Goal: Task Accomplishment & Management: Manage account settings

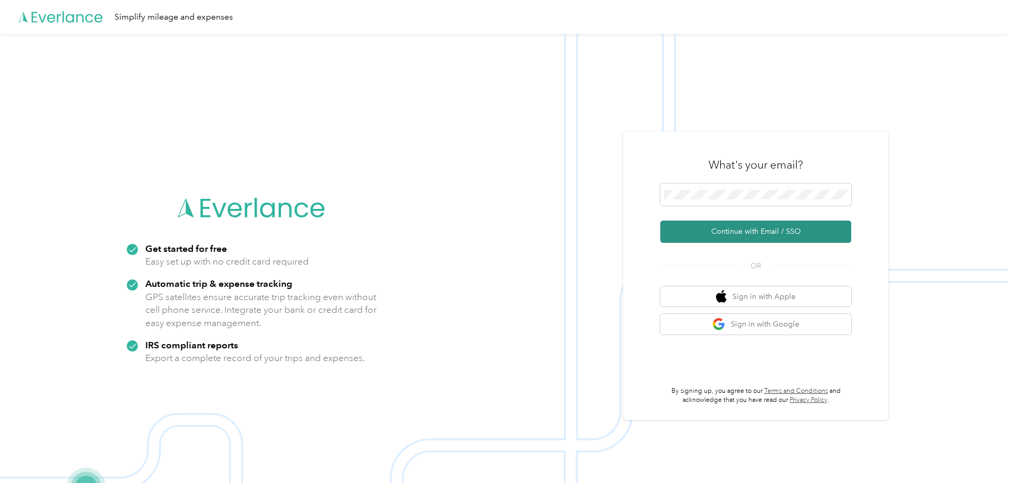
click at [790, 231] on button "Continue with Email / SSO" at bounding box center [755, 232] width 191 height 22
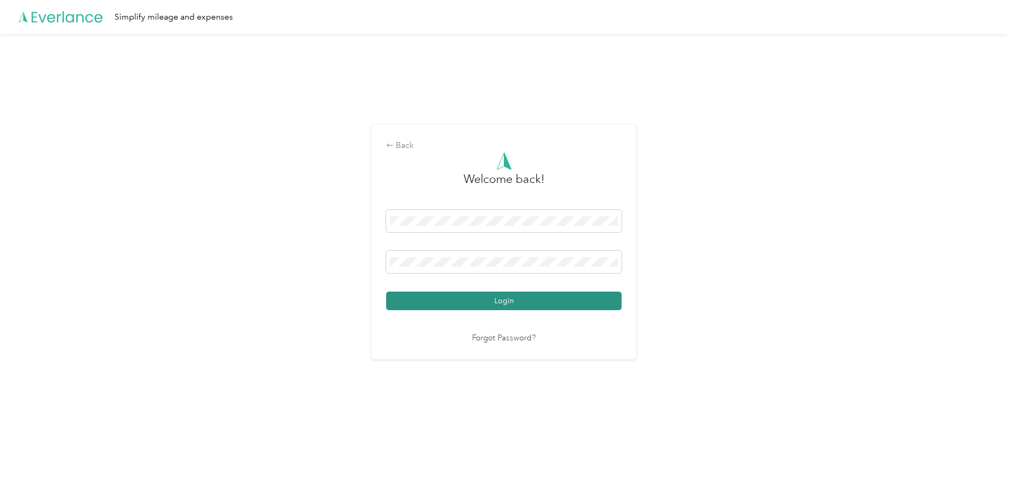
click at [480, 299] on button "Login" at bounding box center [503, 301] width 235 height 19
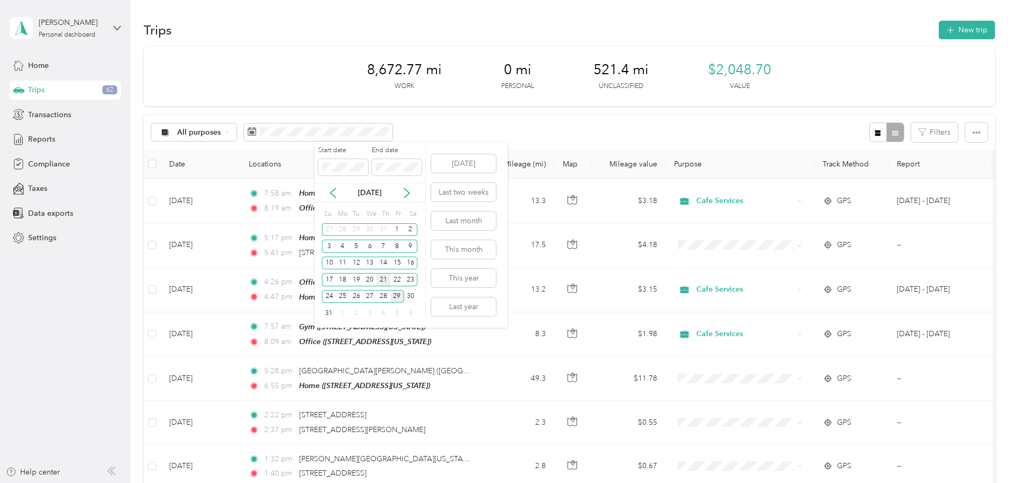
click at [384, 281] on div "21" at bounding box center [384, 279] width 14 height 13
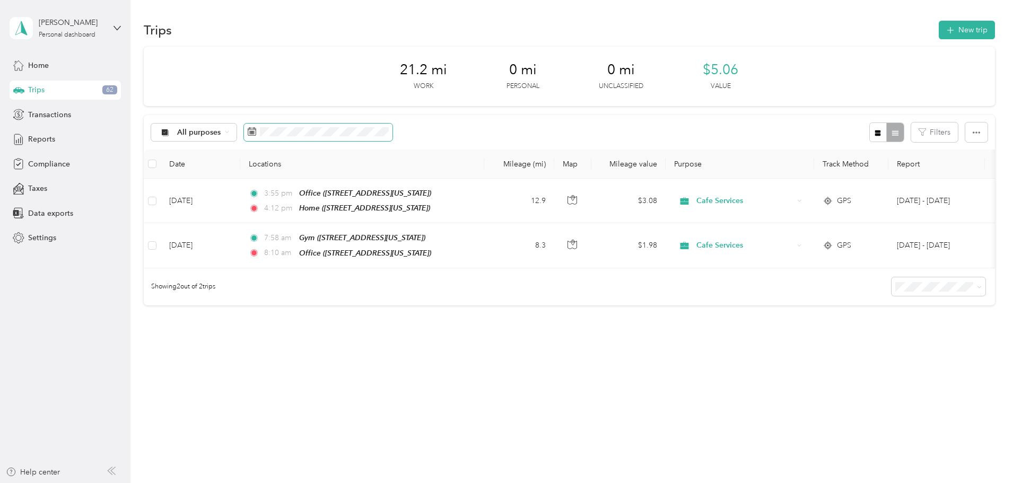
click at [369, 124] on span at bounding box center [318, 133] width 148 height 18
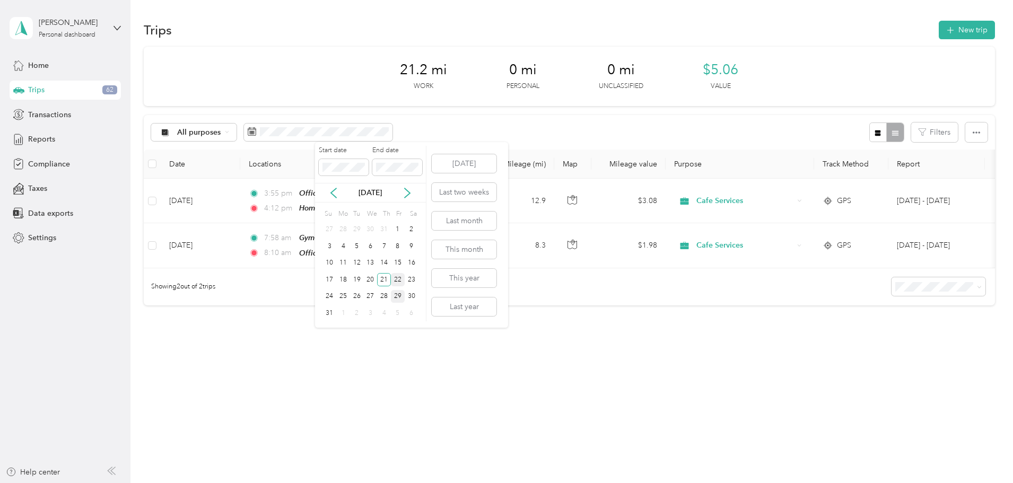
click at [397, 281] on div "22" at bounding box center [398, 279] width 14 height 13
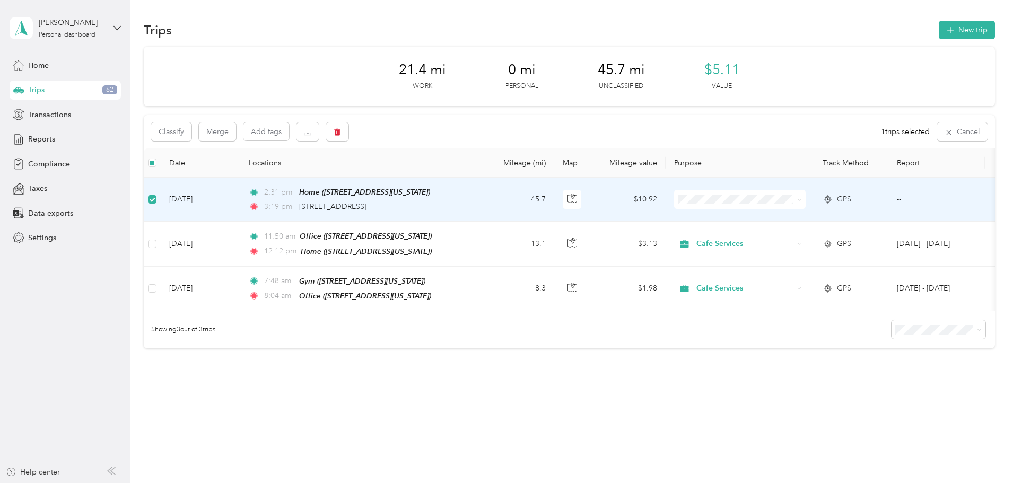
click at [348, 129] on div "Classify Merge Add tags" at bounding box center [249, 131] width 197 height 19
click at [341, 128] on icon "button" at bounding box center [337, 131] width 7 height 7
click at [484, 180] on button "Yes" at bounding box center [487, 176] width 21 height 17
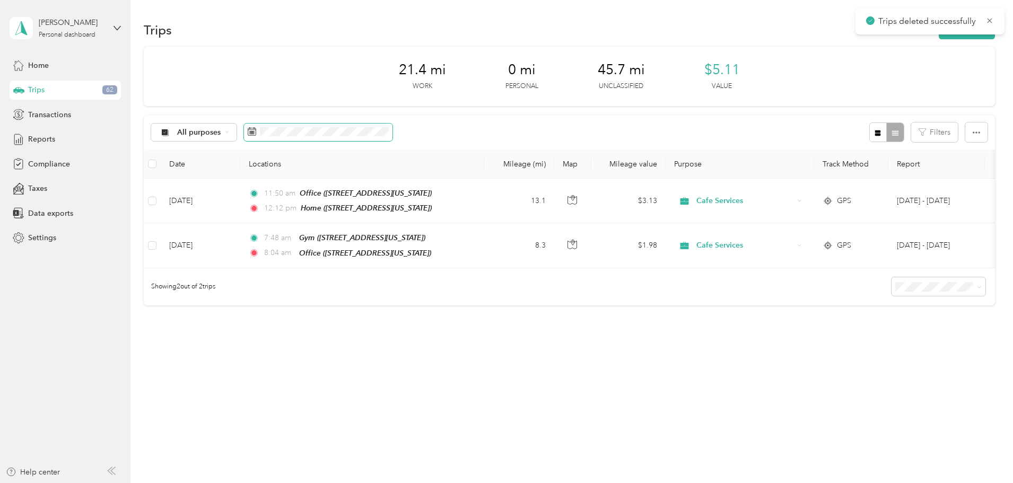
click at [392, 138] on span at bounding box center [318, 133] width 148 height 18
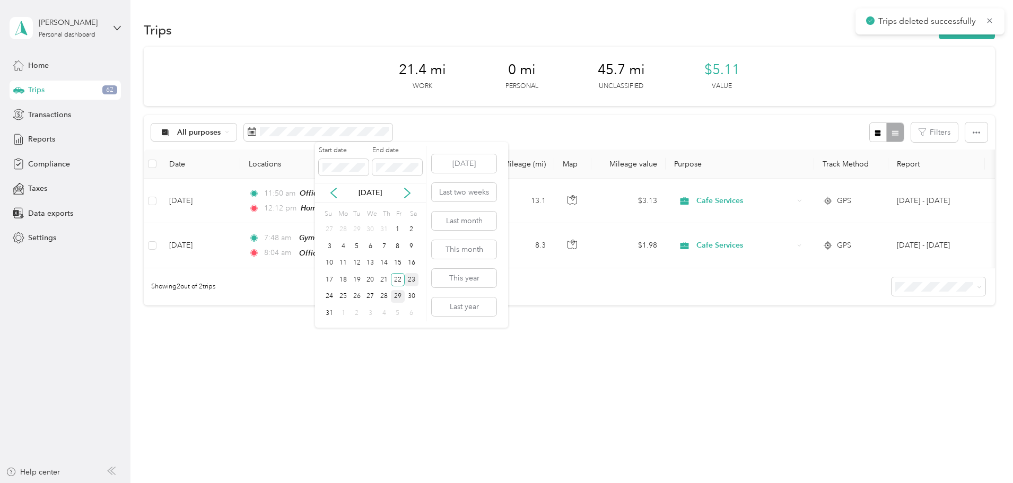
click at [407, 279] on div "23" at bounding box center [412, 279] width 14 height 13
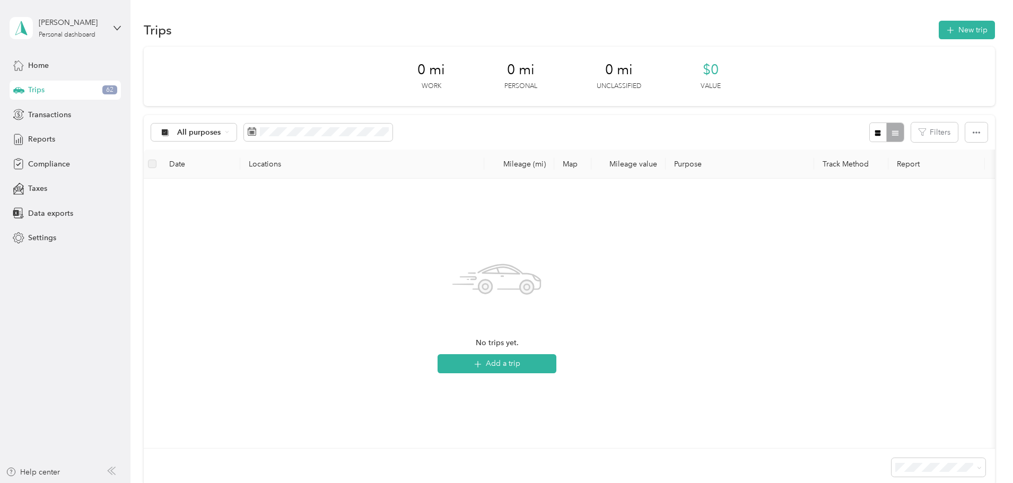
click at [393, 122] on div "All purposes" at bounding box center [272, 132] width 242 height 20
click at [328, 294] on div "24" at bounding box center [329, 296] width 14 height 13
click at [342, 295] on div "25" at bounding box center [343, 296] width 14 height 13
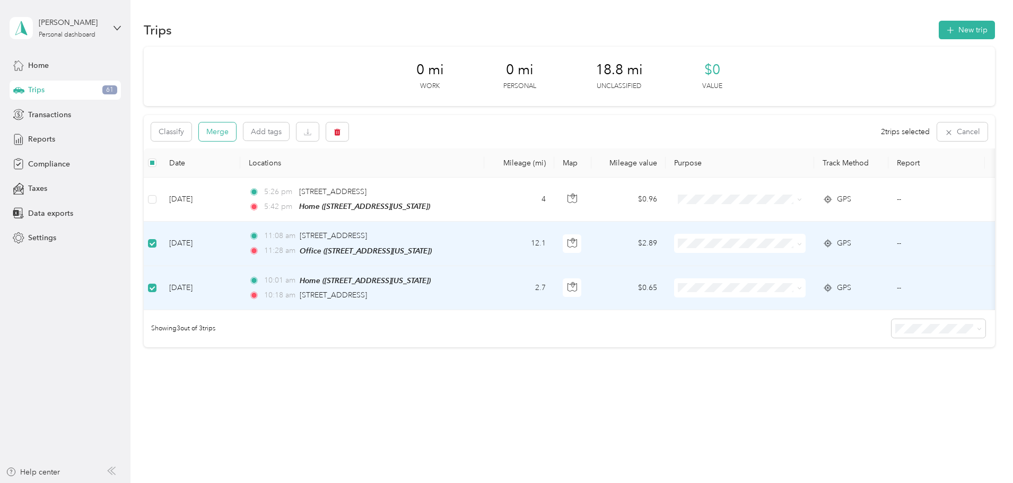
click at [236, 137] on button "Merge" at bounding box center [217, 131] width 37 height 19
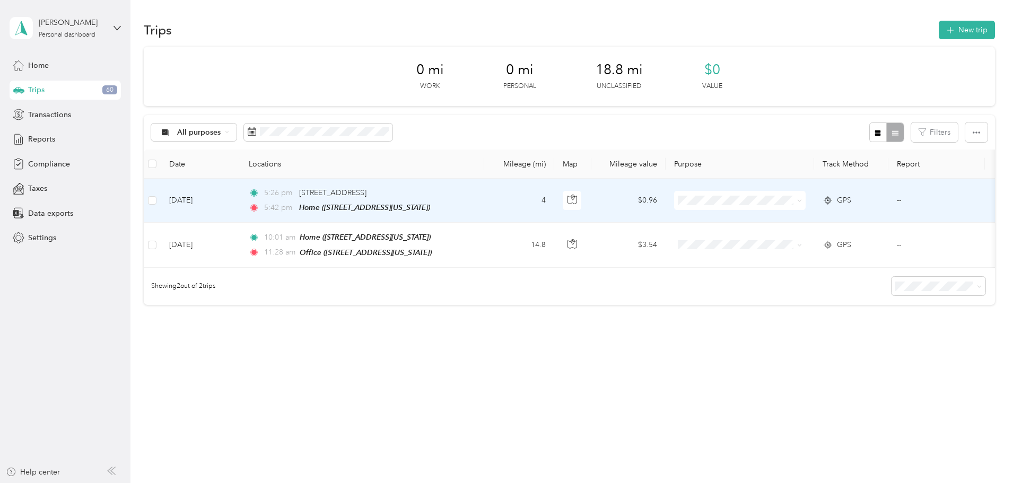
click at [554, 195] on td "4" at bounding box center [519, 201] width 70 height 44
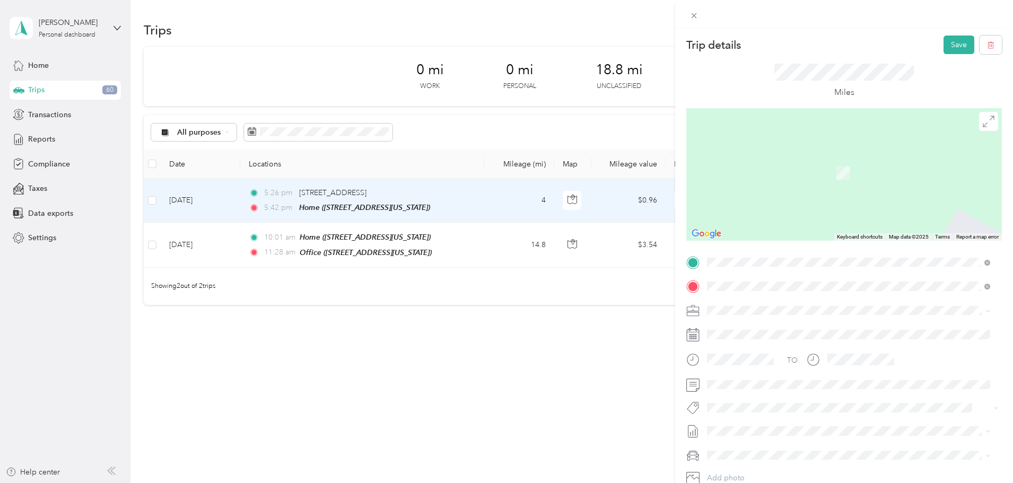
click at [797, 307] on div "Office" at bounding box center [780, 305] width 106 height 10
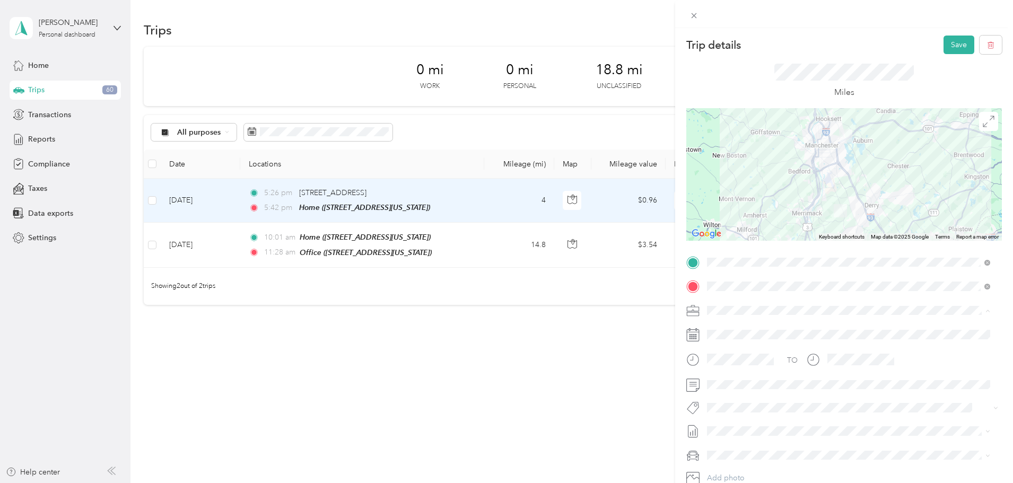
click at [767, 326] on div "Cafe Services" at bounding box center [849, 328] width 276 height 11
click at [947, 46] on button "Save" at bounding box center [958, 45] width 31 height 19
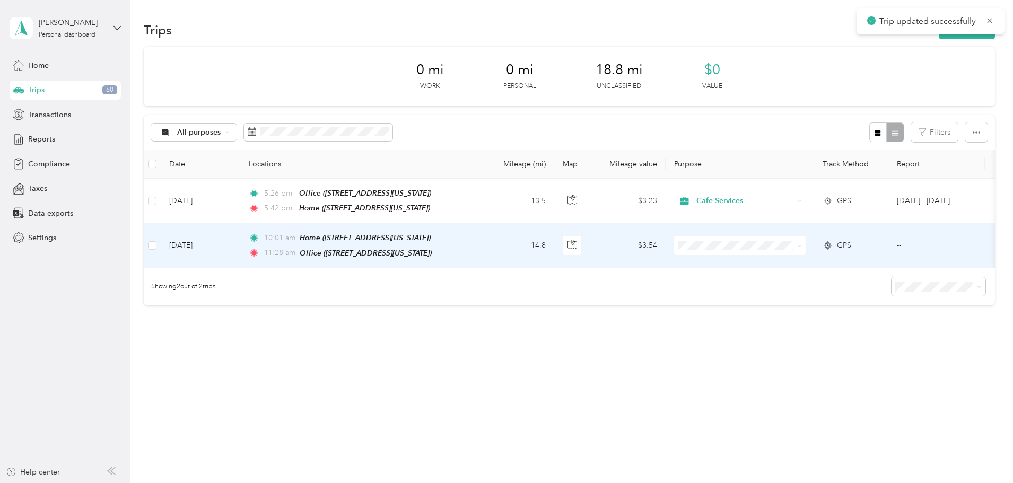
click at [808, 268] on li "Cafe Services" at bounding box center [812, 262] width 132 height 19
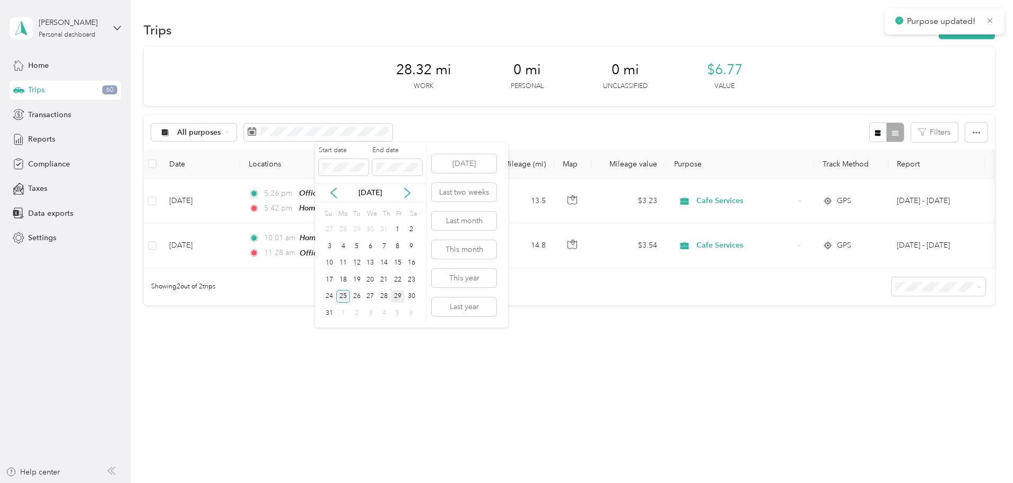
click at [345, 294] on div "25" at bounding box center [343, 296] width 14 height 13
click at [341, 295] on div "25" at bounding box center [343, 296] width 14 height 13
click at [358, 296] on div "26" at bounding box center [357, 296] width 14 height 13
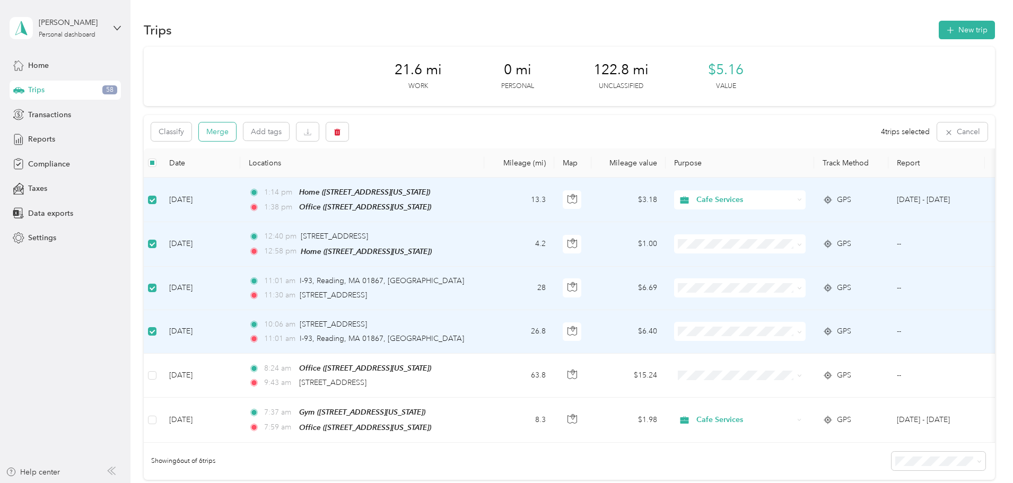
click at [236, 138] on button "Merge" at bounding box center [217, 131] width 37 height 19
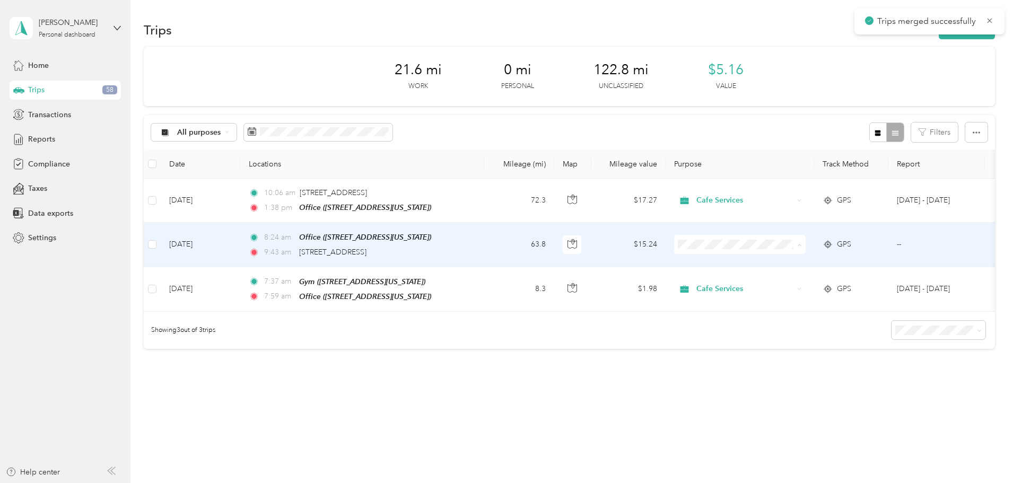
click at [817, 272] on ol "Cafe Services Personal" at bounding box center [811, 273] width 132 height 37
click at [809, 262] on span "Cafe Services" at bounding box center [820, 263] width 98 height 11
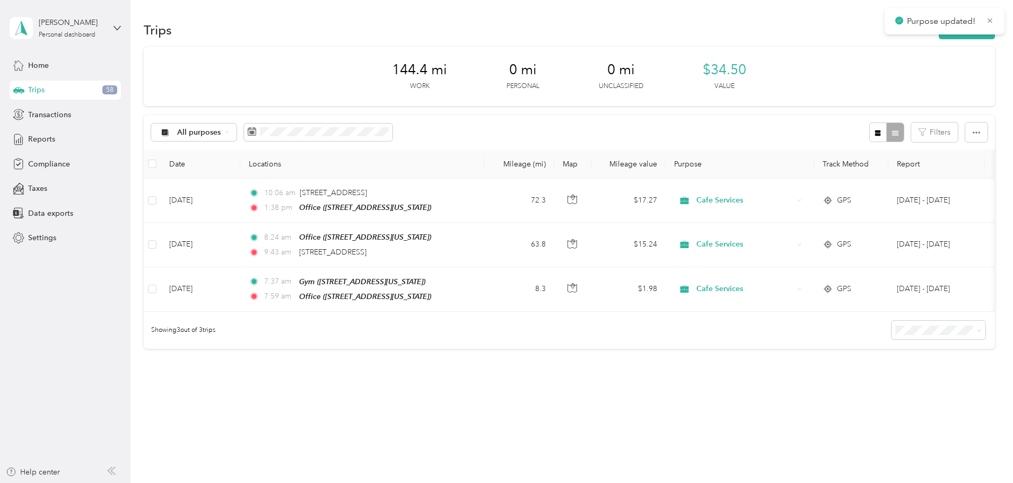
click at [734, 377] on div "144.4 mi Work 0 mi Personal 0 mi Unclassified $34.50 Value All purposes Filters…" at bounding box center [569, 216] width 851 height 339
click at [939, 33] on button "New trip" at bounding box center [967, 30] width 56 height 19
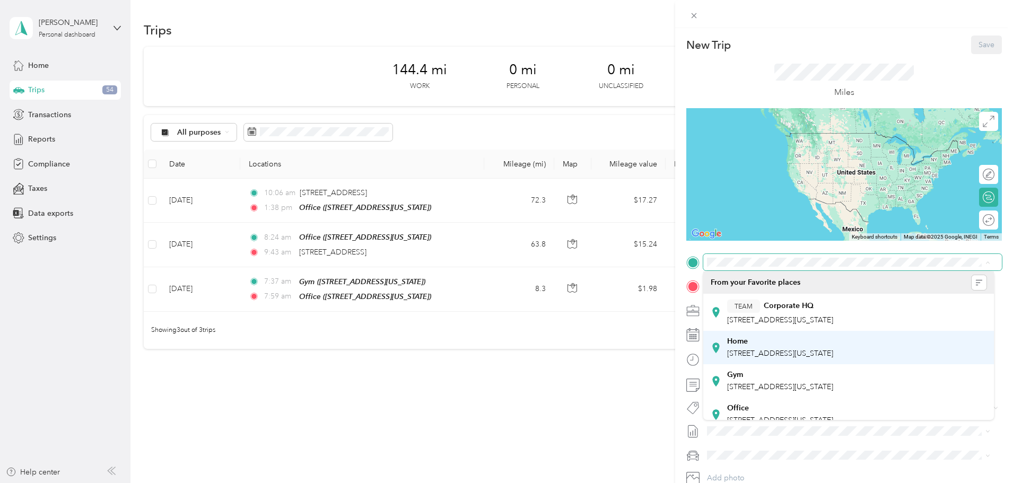
scroll to position [22, 0]
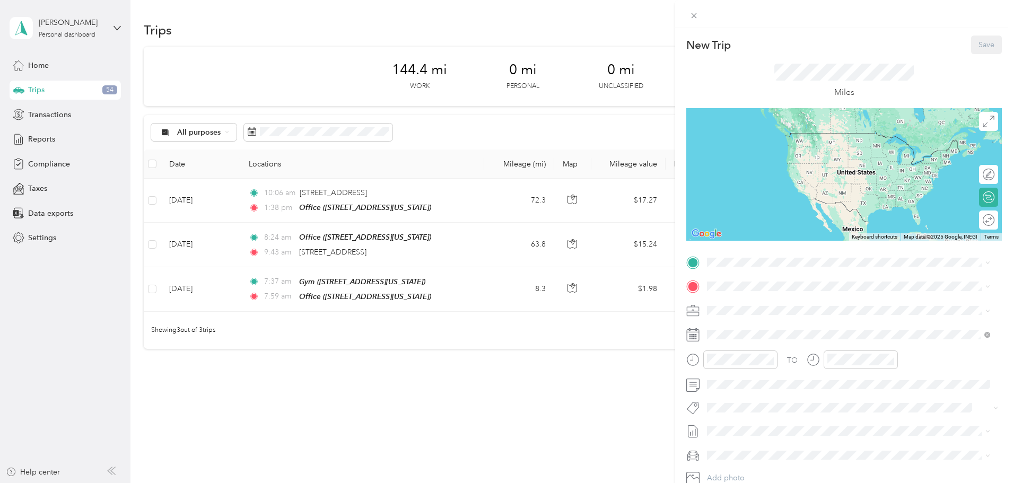
click at [766, 399] on div "Office" at bounding box center [780, 397] width 106 height 10
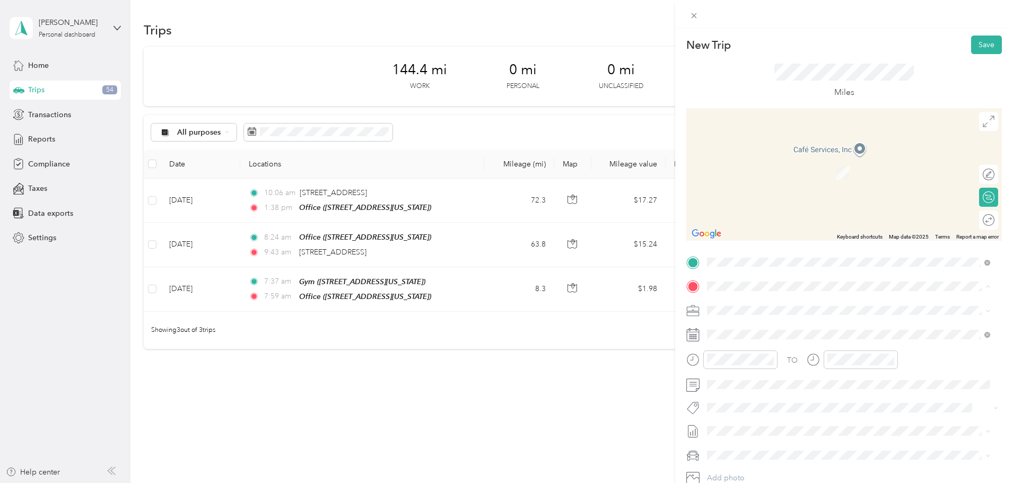
click at [772, 370] on div "Home" at bounding box center [780, 366] width 106 height 10
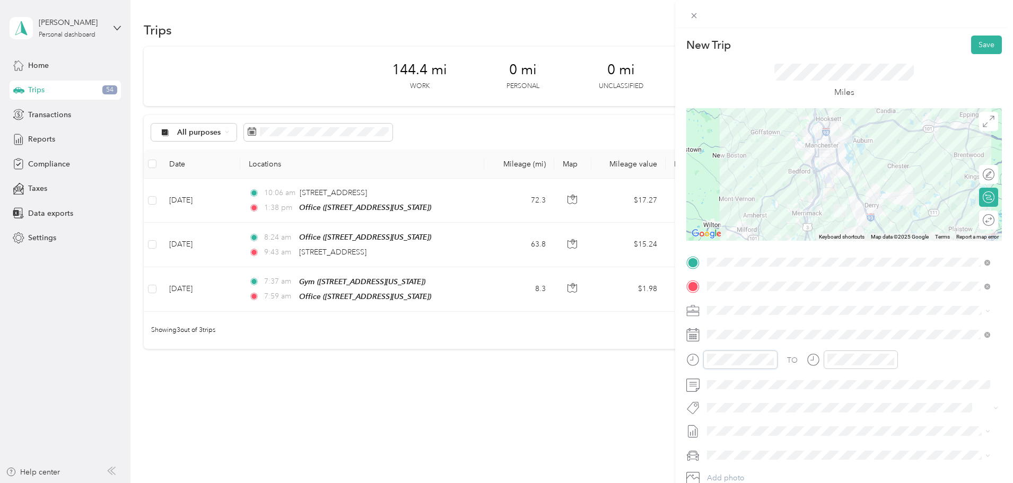
click at [676, 361] on form "New Trip Save This trip cannot be edited because it is either under review, app…" at bounding box center [844, 273] width 338 height 475
click at [833, 225] on div "05" at bounding box center [838, 228] width 25 height 15
click at [867, 218] on div "00" at bounding box center [868, 218] width 25 height 15
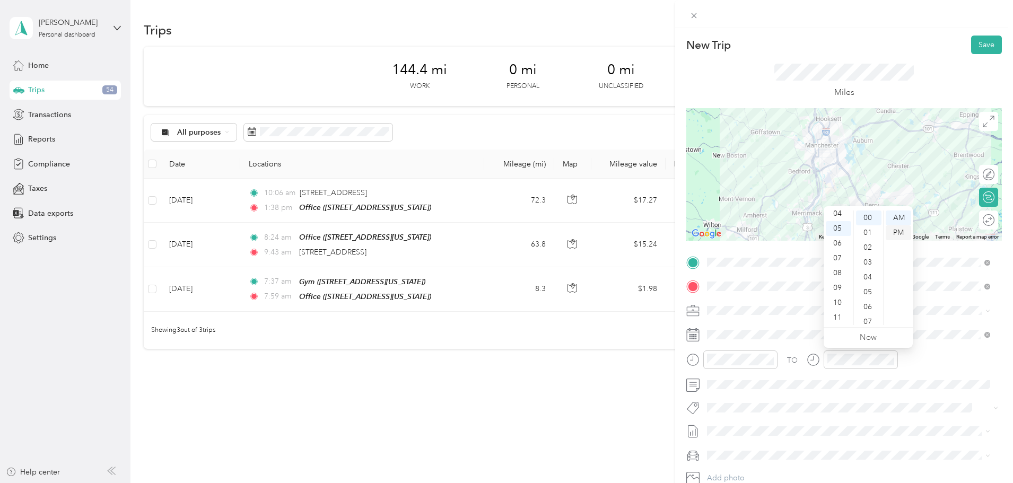
click at [903, 231] on div "PM" at bounding box center [898, 232] width 25 height 15
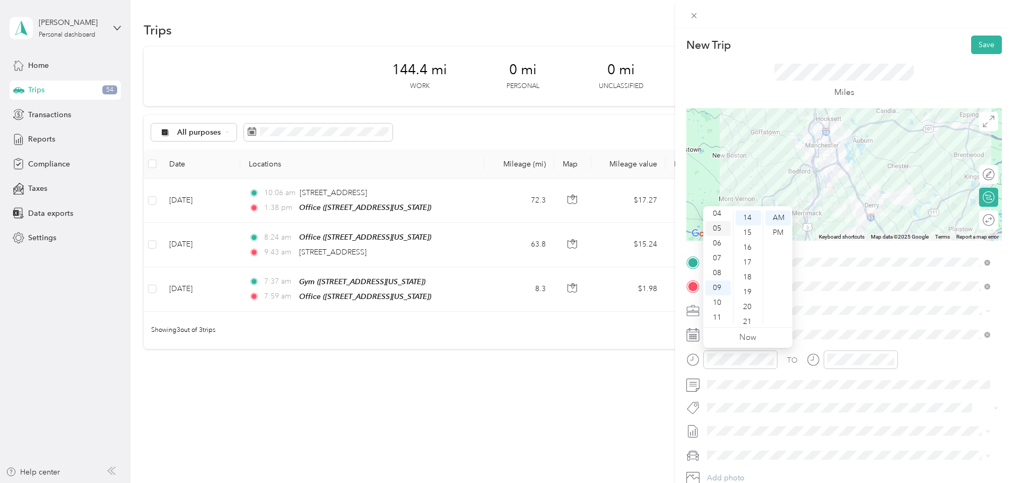
click at [716, 229] on div "05" at bounding box center [717, 228] width 25 height 15
click at [747, 218] on div "00" at bounding box center [748, 218] width 25 height 15
click at [777, 230] on div "PM" at bounding box center [777, 232] width 25 height 15
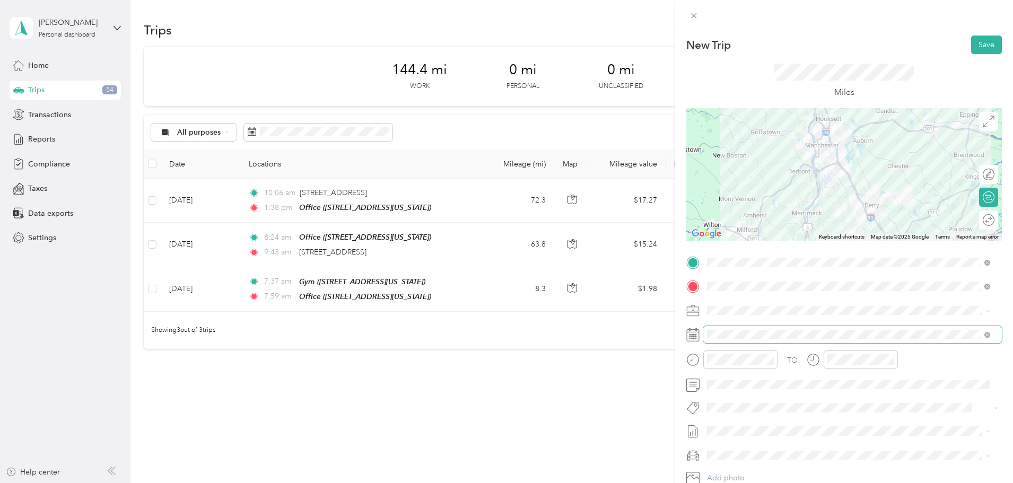
click at [787, 329] on span at bounding box center [852, 334] width 299 height 17
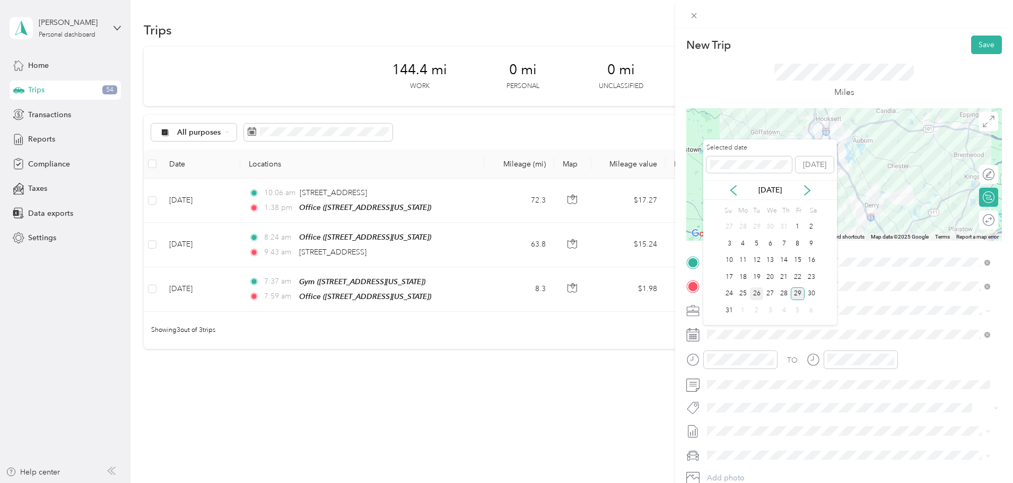
click at [760, 293] on div "26" at bounding box center [757, 293] width 14 height 13
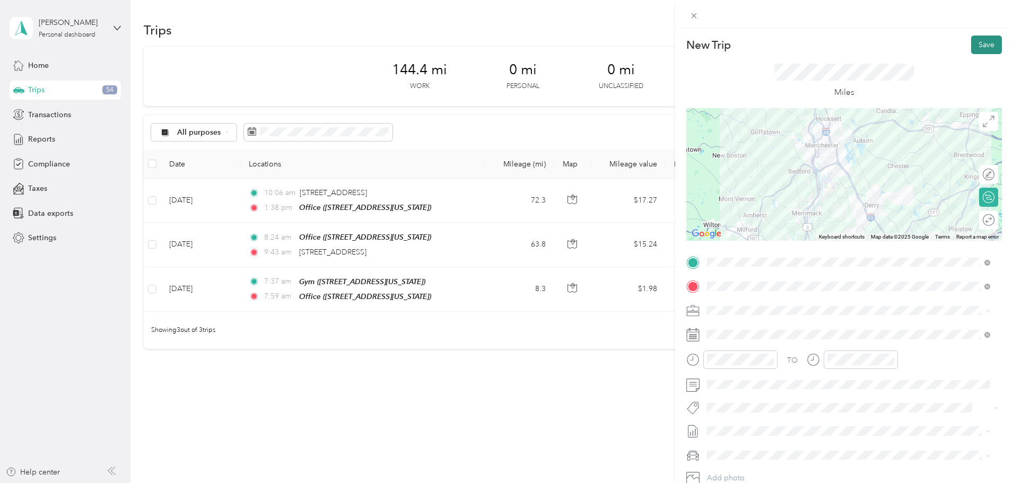
click at [984, 43] on button "Save" at bounding box center [986, 45] width 31 height 19
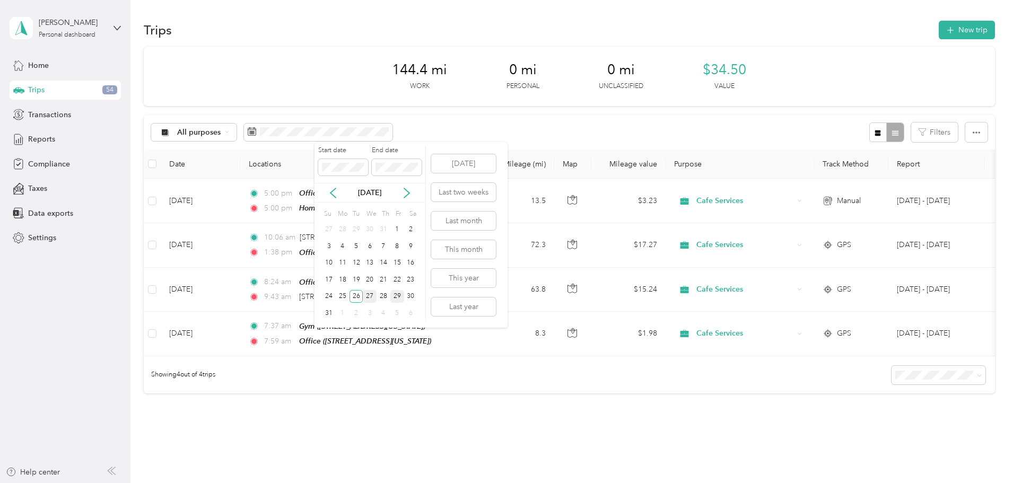
click at [369, 294] on div "27" at bounding box center [370, 296] width 14 height 13
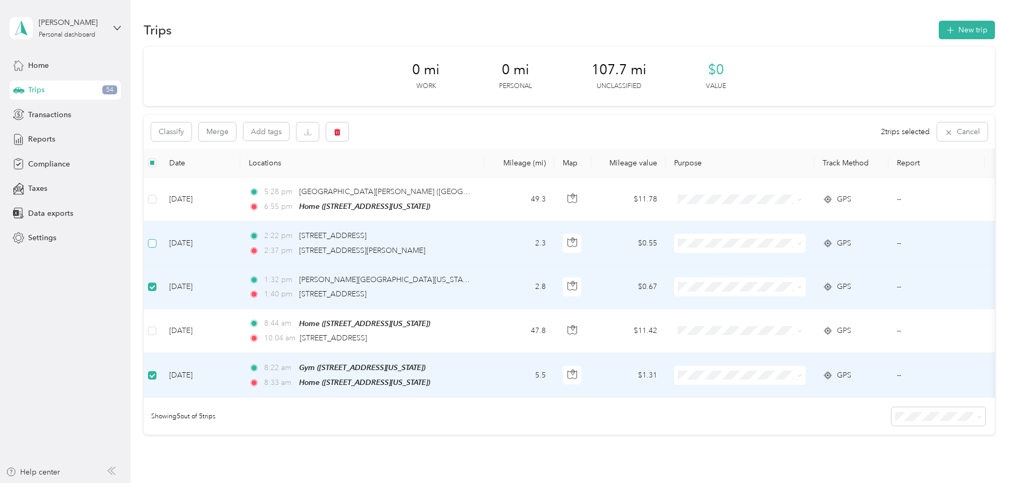
click at [156, 248] on label at bounding box center [152, 244] width 8 height 12
click at [341, 134] on icon "button" at bounding box center [337, 131] width 7 height 7
click at [482, 172] on button "Yes" at bounding box center [487, 176] width 21 height 17
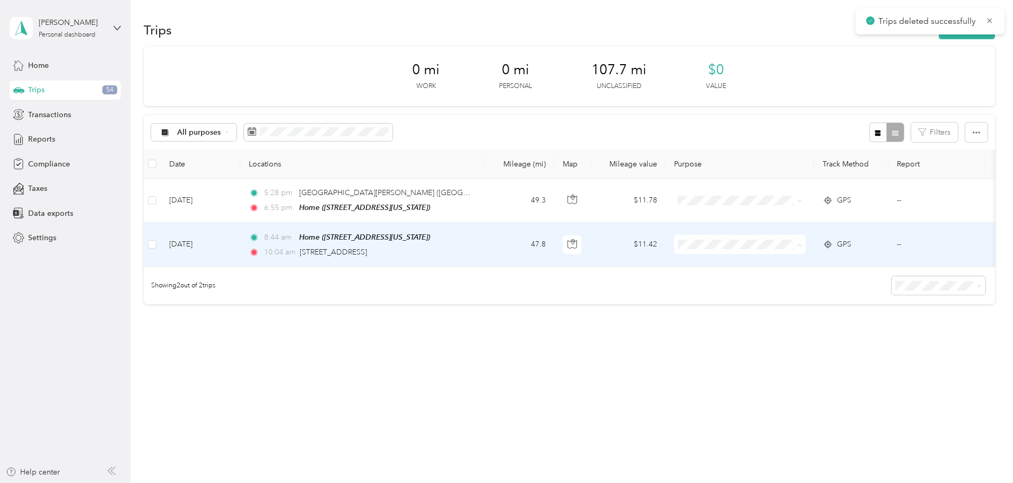
click at [818, 259] on span "Cafe Services" at bounding box center [821, 263] width 98 height 11
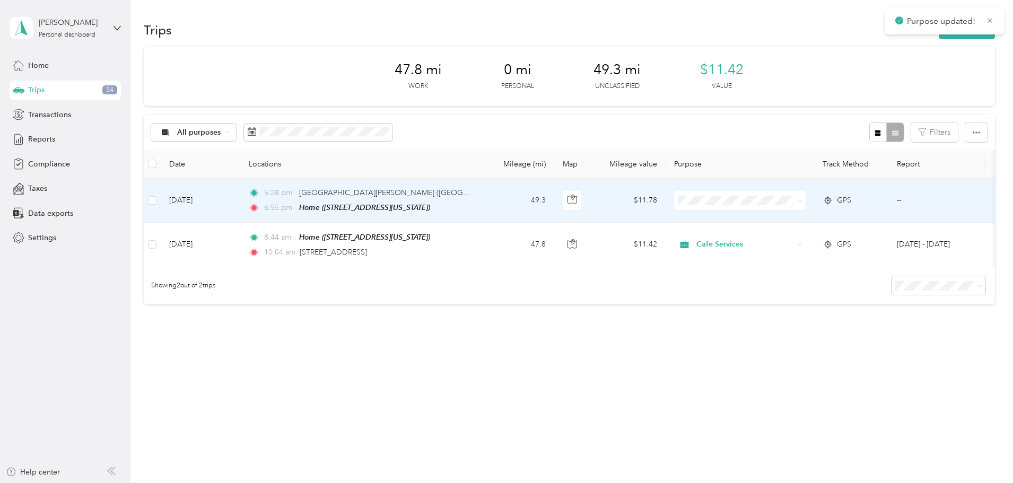
click at [813, 217] on span "Cafe Services" at bounding box center [821, 220] width 98 height 11
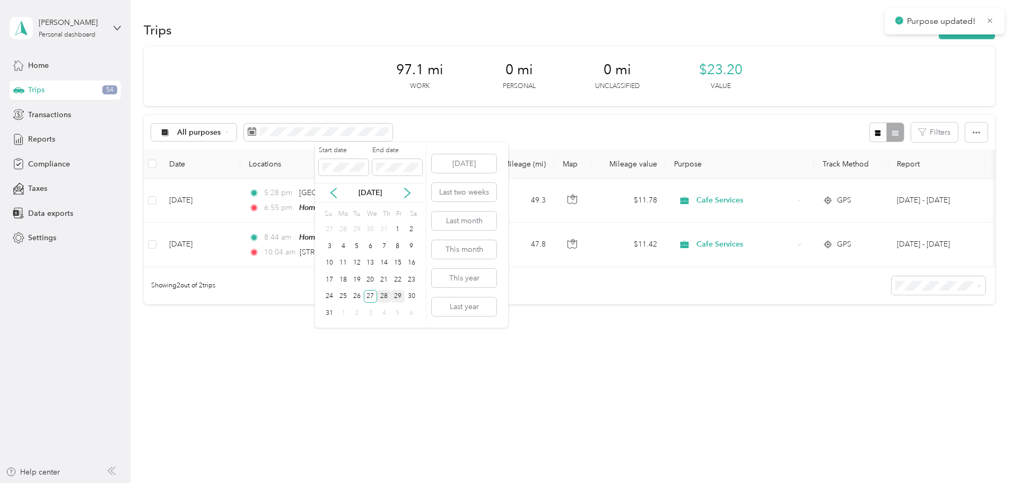
click at [386, 296] on div "28" at bounding box center [384, 296] width 14 height 13
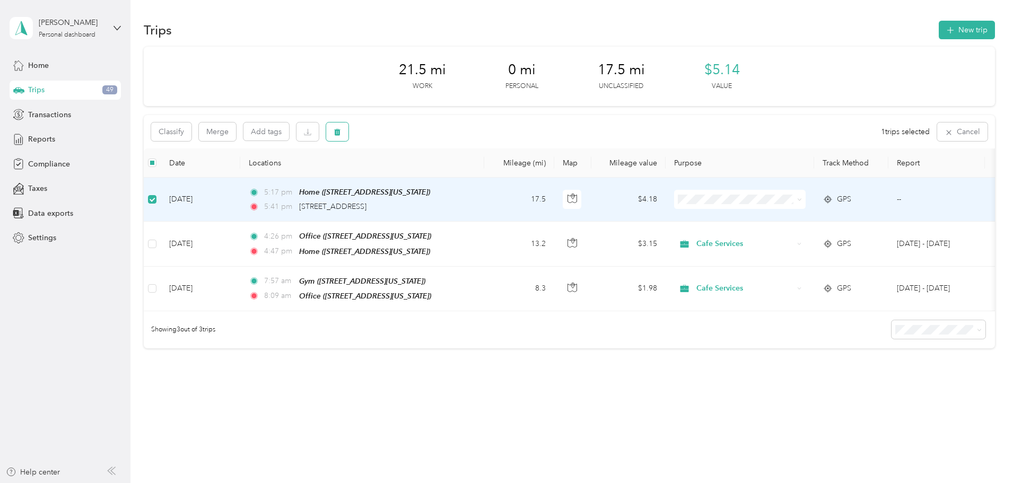
click at [348, 128] on button "button" at bounding box center [337, 131] width 22 height 19
click at [492, 169] on button "Yes" at bounding box center [487, 176] width 21 height 17
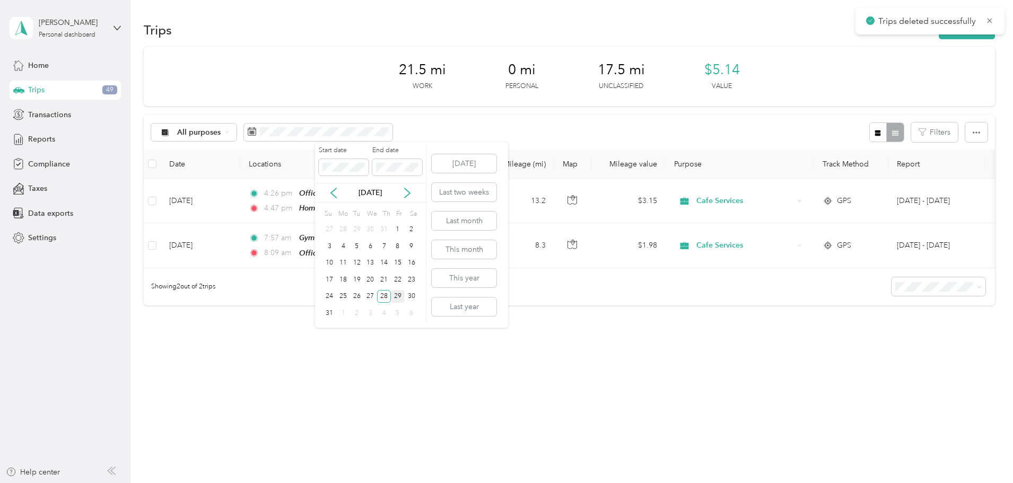
click at [401, 297] on div "29" at bounding box center [398, 296] width 14 height 13
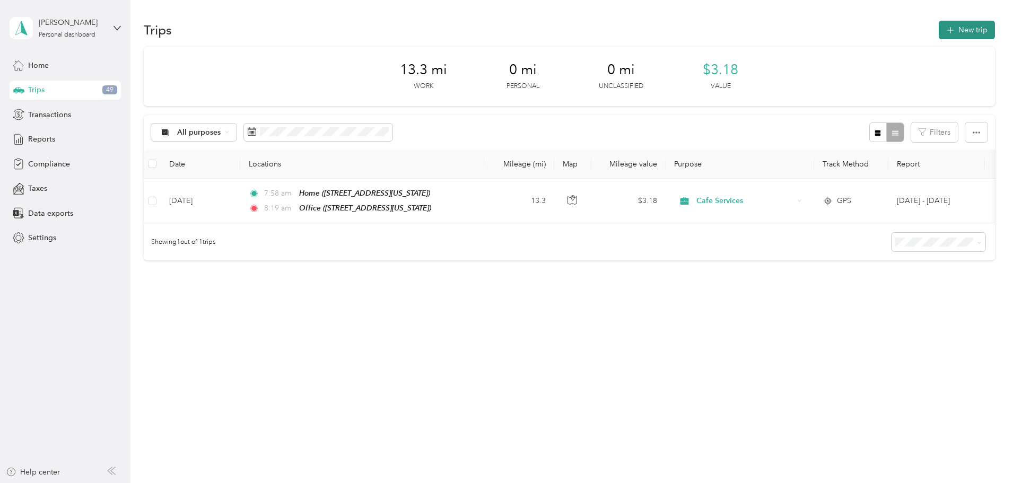
click at [939, 21] on button "New trip" at bounding box center [967, 30] width 56 height 19
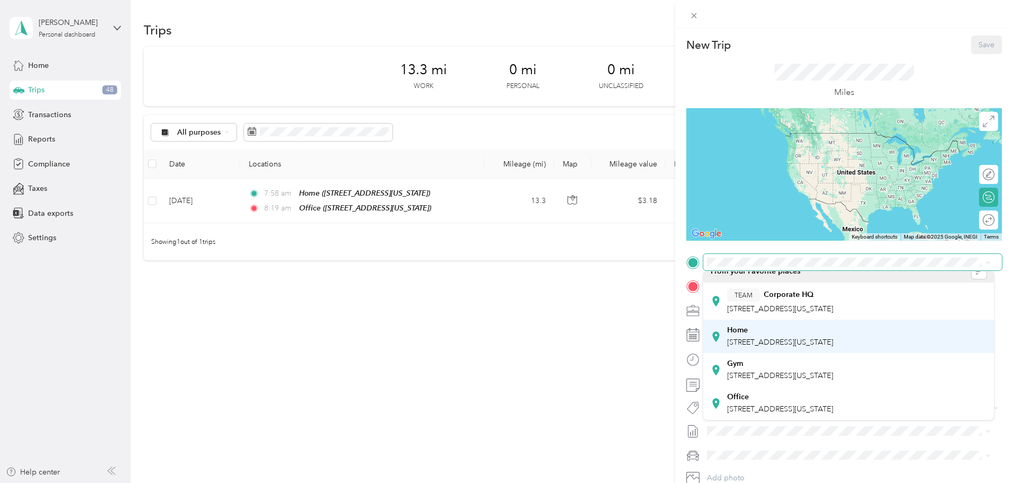
scroll to position [22, 0]
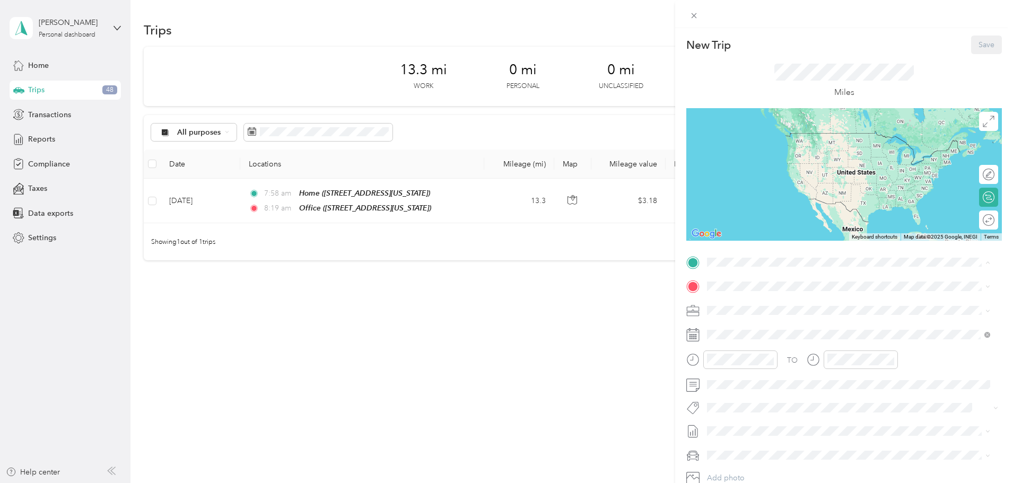
click at [762, 401] on div "Office [STREET_ADDRESS][US_STATE]" at bounding box center [780, 403] width 106 height 22
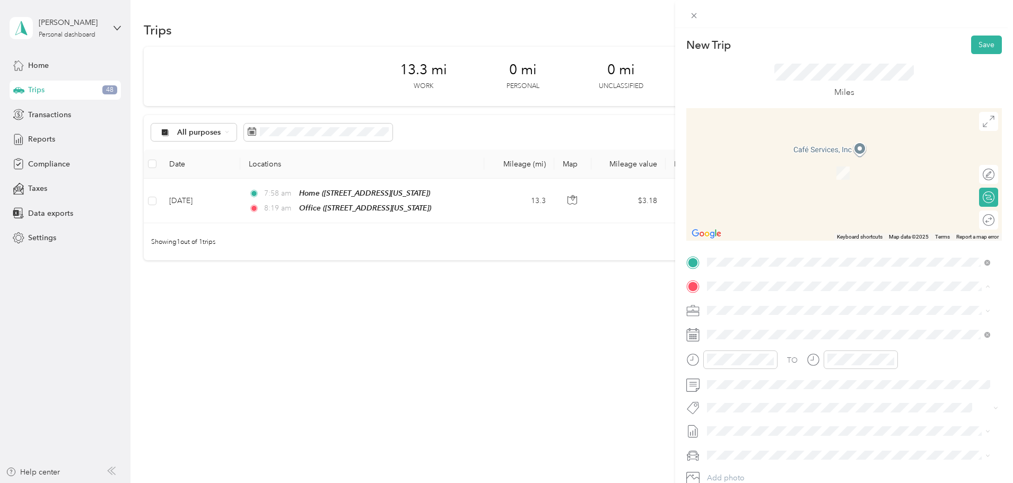
click at [766, 382] on span "[STREET_ADDRESS][US_STATE]" at bounding box center [780, 377] width 106 height 9
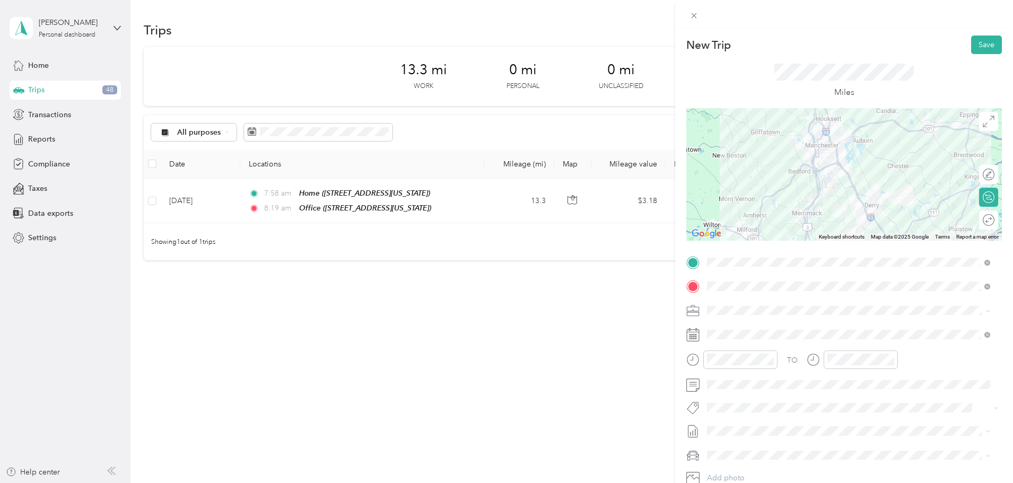
click at [971, 54] on div "Miles" at bounding box center [844, 81] width 316 height 54
click at [980, 44] on button "Save" at bounding box center [986, 45] width 31 height 19
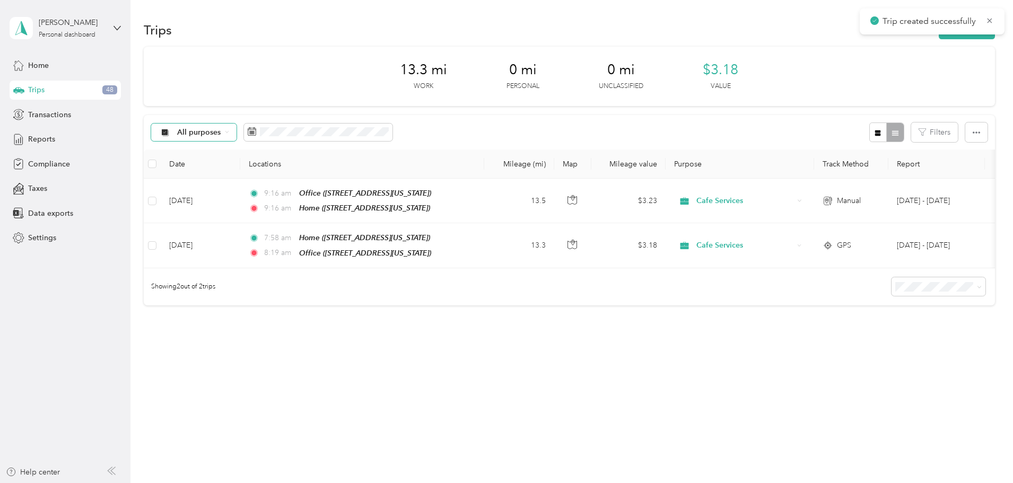
click at [221, 130] on span "All purposes" at bounding box center [199, 132] width 44 height 7
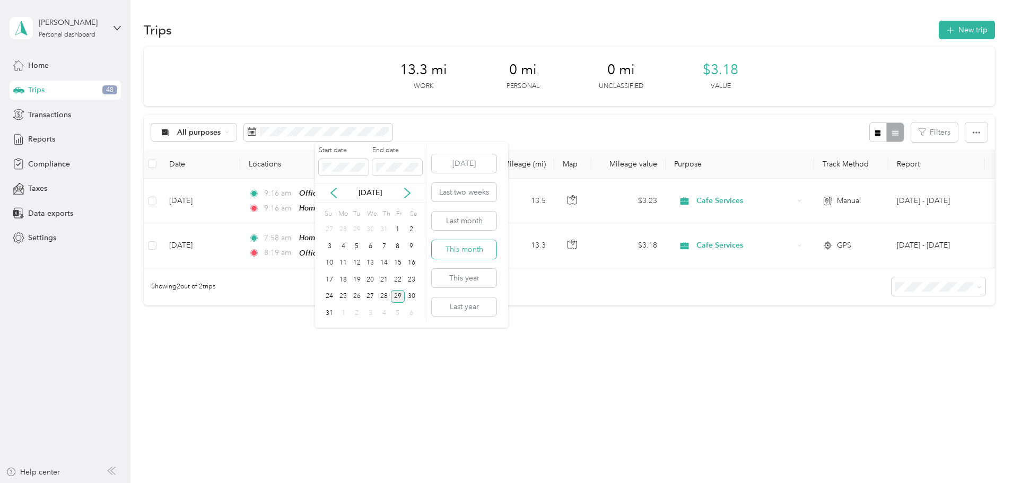
click at [475, 250] on button "This month" at bounding box center [464, 249] width 65 height 19
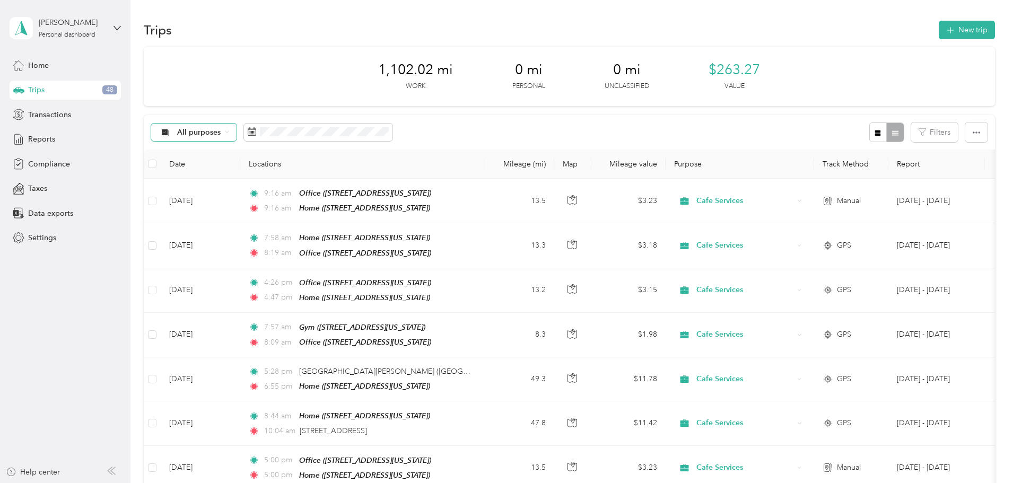
click at [221, 133] on span "All purposes" at bounding box center [199, 132] width 44 height 7
click at [281, 151] on span "All purposes" at bounding box center [273, 149] width 51 height 11
click at [221, 130] on span "All purposes" at bounding box center [199, 132] width 44 height 7
click at [272, 171] on span "Unclassified" at bounding box center [273, 169] width 51 height 11
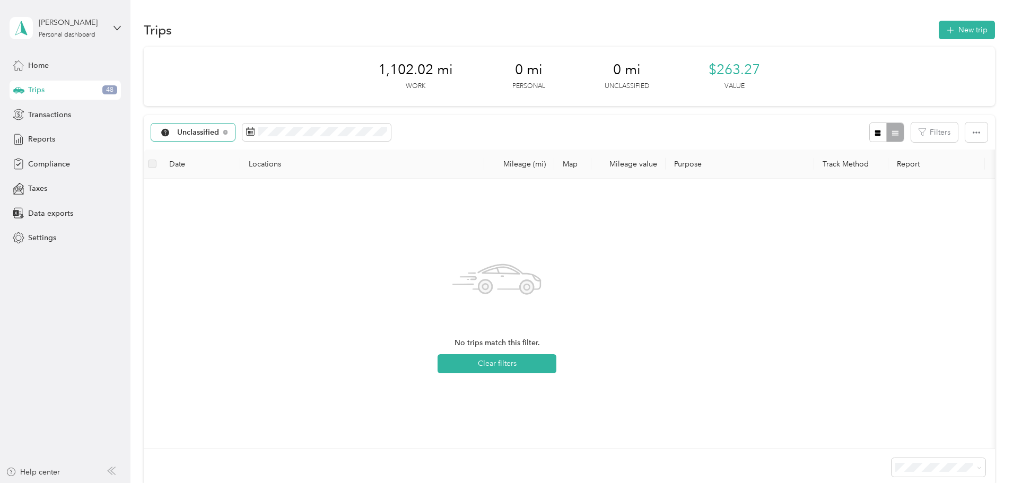
click at [220, 134] on span "Unclassified" at bounding box center [198, 132] width 42 height 7
click at [268, 203] on span "Personal" at bounding box center [275, 207] width 55 height 11
click at [223, 133] on div "Personal" at bounding box center [187, 133] width 72 height 18
click at [279, 182] on li "Cafe Services" at bounding box center [262, 188] width 81 height 19
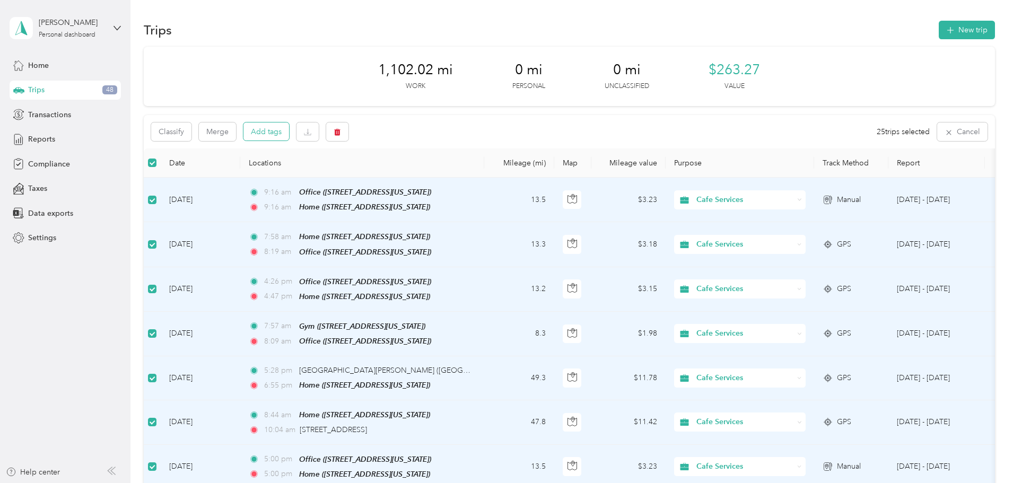
click at [289, 131] on button "Add tags" at bounding box center [266, 131] width 46 height 18
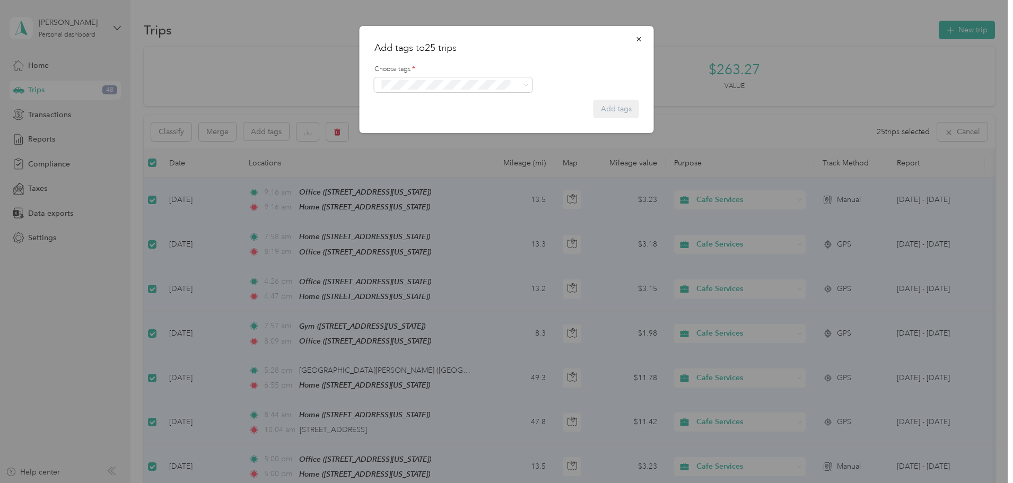
click at [443, 75] on div "Choose tags *" at bounding box center [506, 79] width 265 height 28
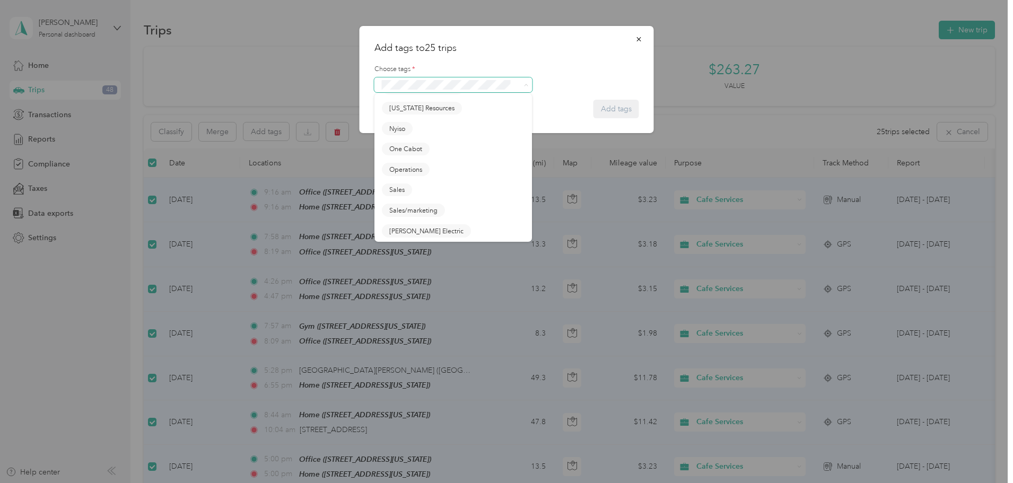
scroll to position [955, 0]
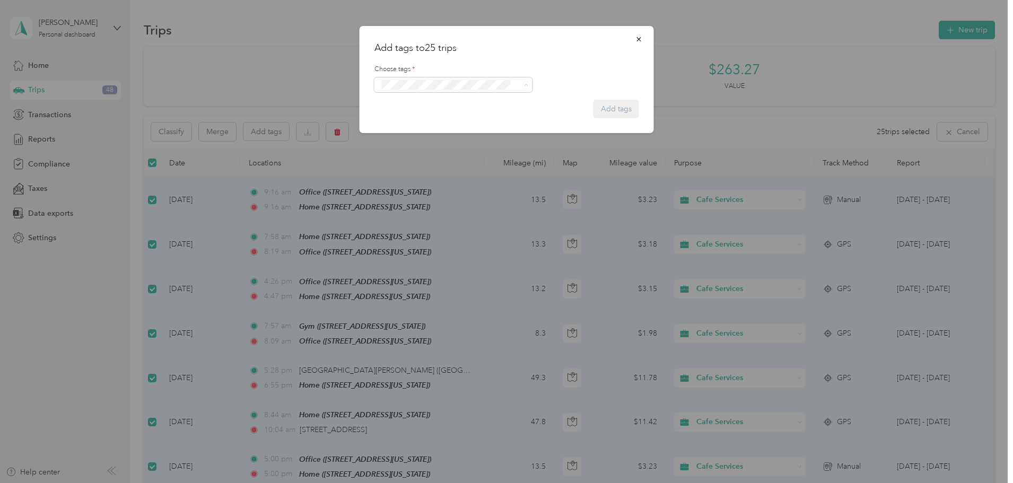
click at [450, 152] on div "Operations" at bounding box center [453, 158] width 143 height 13
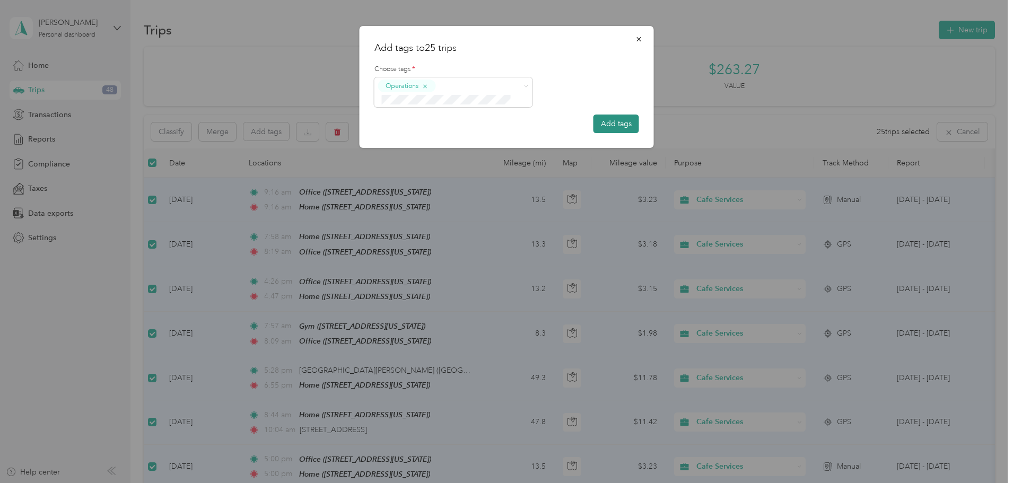
click at [624, 122] on button "Add tags" at bounding box center [616, 124] width 46 height 19
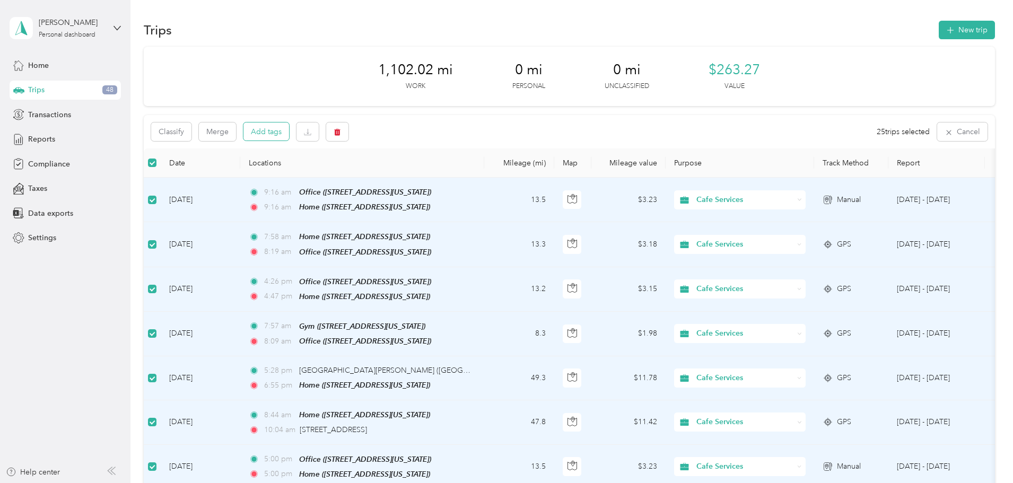
click at [289, 134] on button "Add tags" at bounding box center [266, 131] width 46 height 18
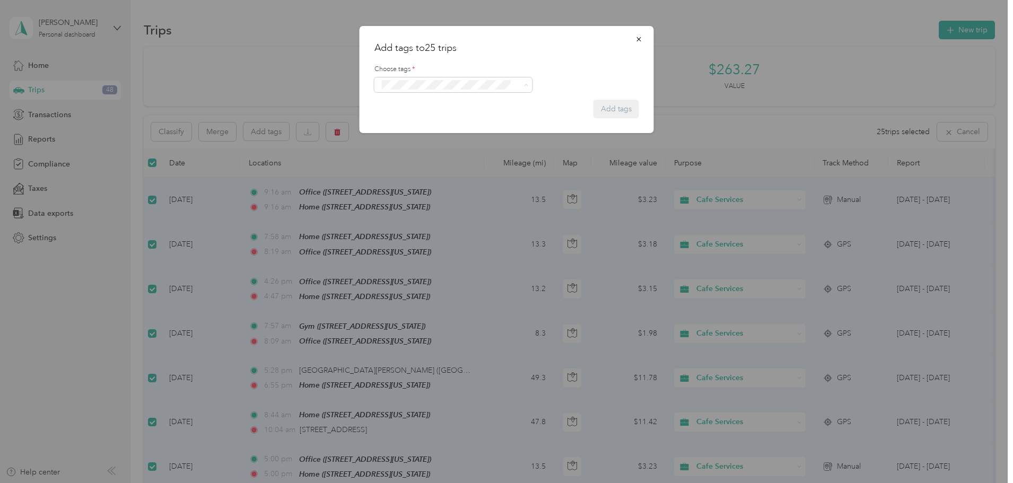
click at [406, 99] on span "Operations" at bounding box center [405, 104] width 33 height 10
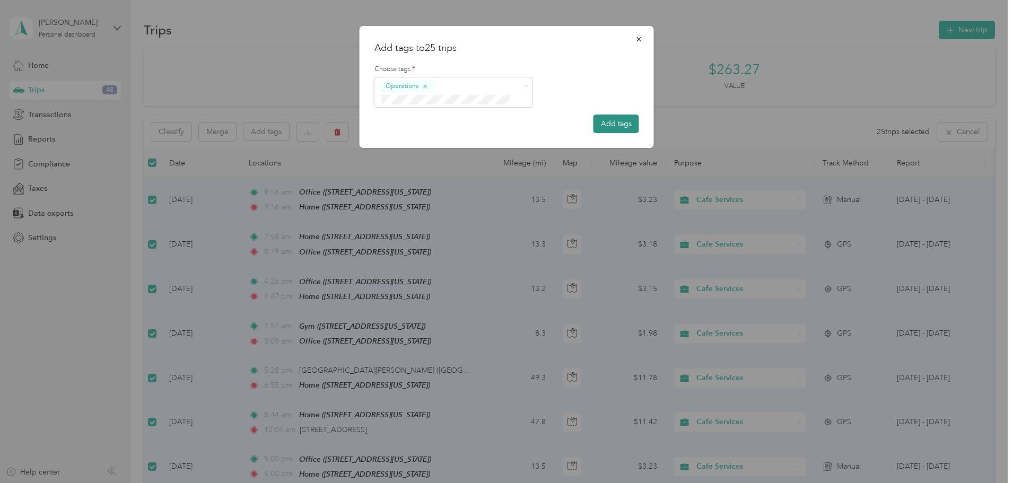
click at [608, 122] on button "Add tags" at bounding box center [616, 124] width 46 height 19
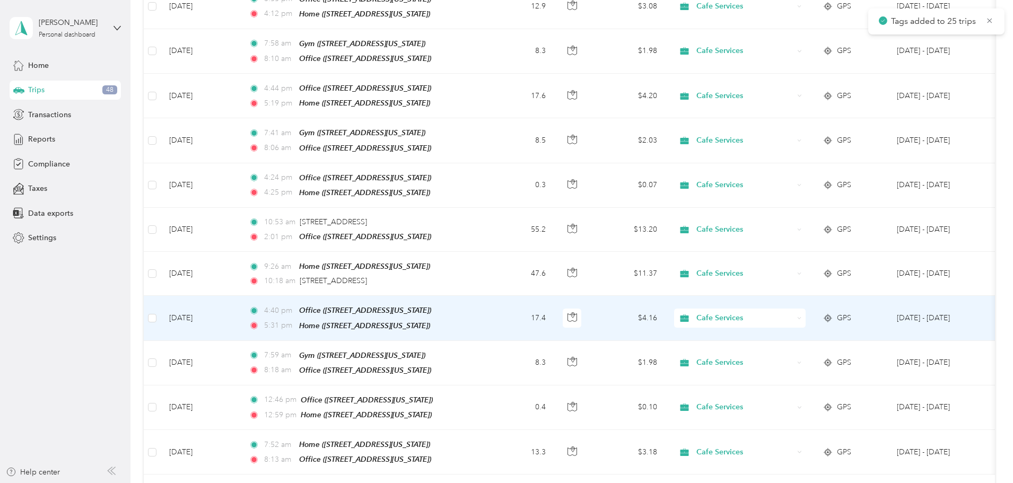
scroll to position [978, 0]
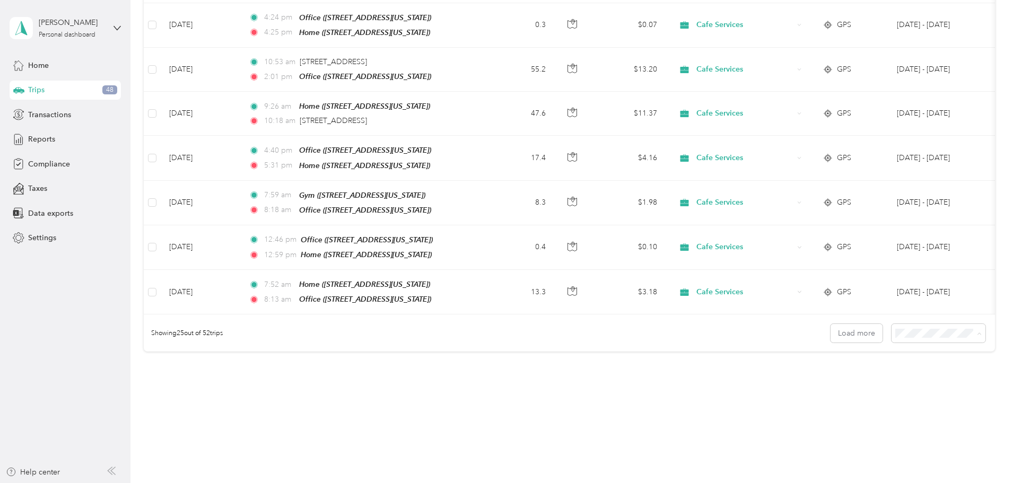
click at [858, 369] on div "100 per load" at bounding box center [865, 374] width 79 height 11
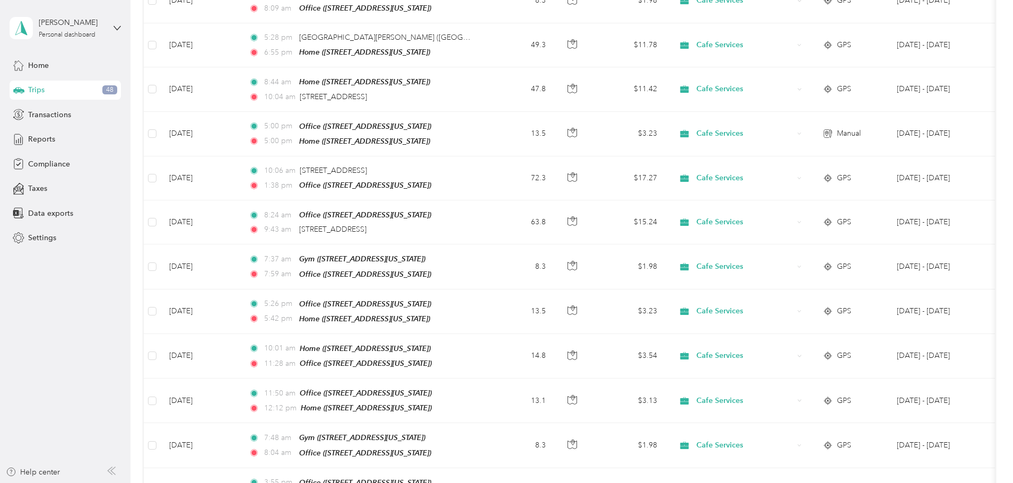
scroll to position [23, 0]
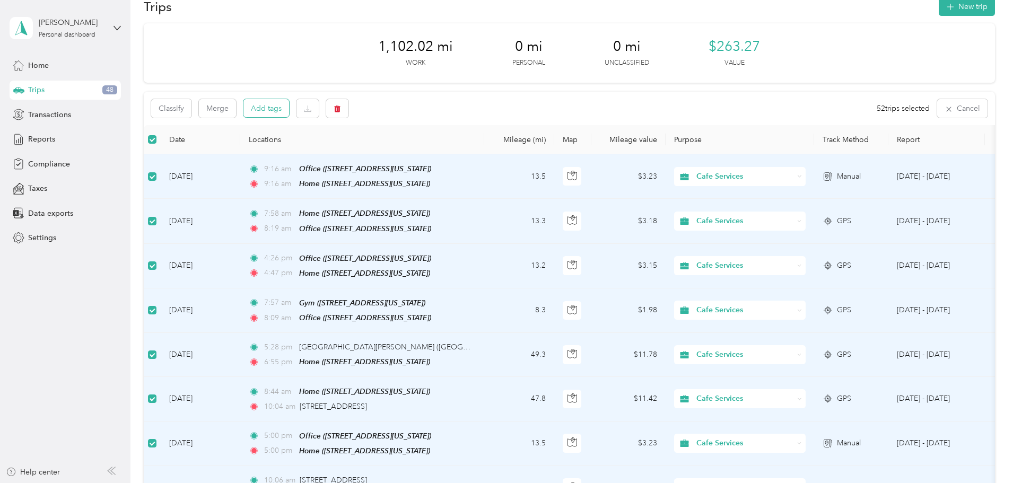
click at [289, 111] on button "Add tags" at bounding box center [266, 108] width 46 height 18
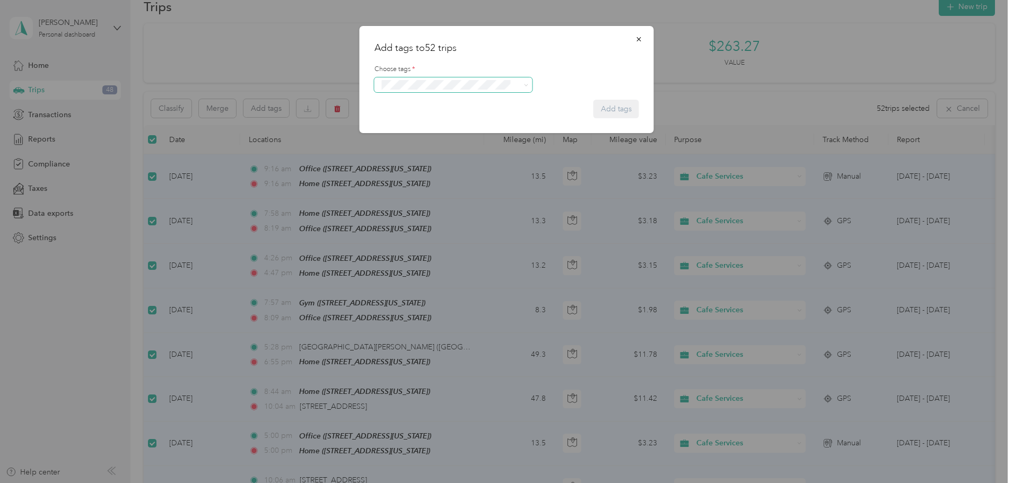
click at [410, 90] on span at bounding box center [446, 85] width 136 height 11
click at [416, 99] on ol "100 Light St 51 [PERSON_NAME] 900 Café 930 Café Aaa Aj Nonwovens Amazon Systems…" at bounding box center [453, 165] width 158 height 148
click at [412, 107] on button "Operations" at bounding box center [406, 103] width 48 height 13
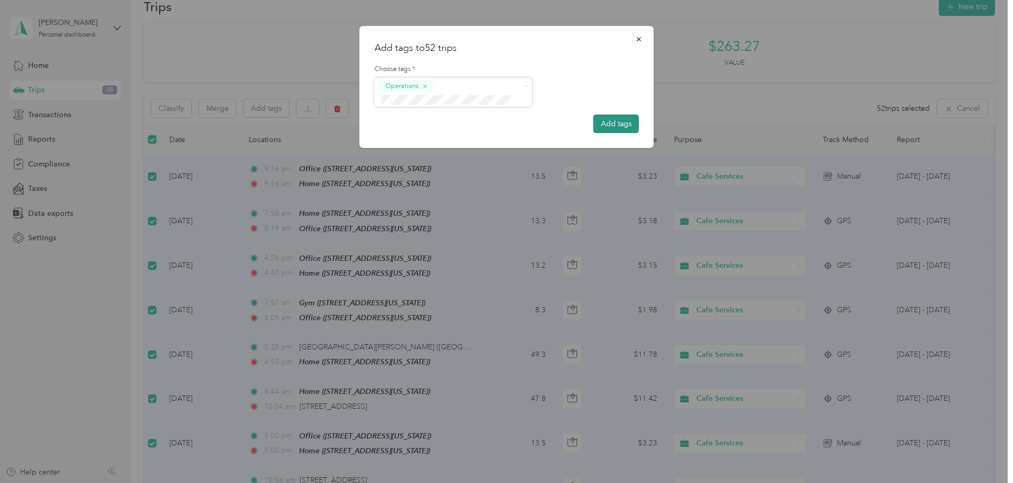
click at [623, 122] on button "Add tags" at bounding box center [616, 124] width 46 height 19
